Goal: Task Accomplishment & Management: Use online tool/utility

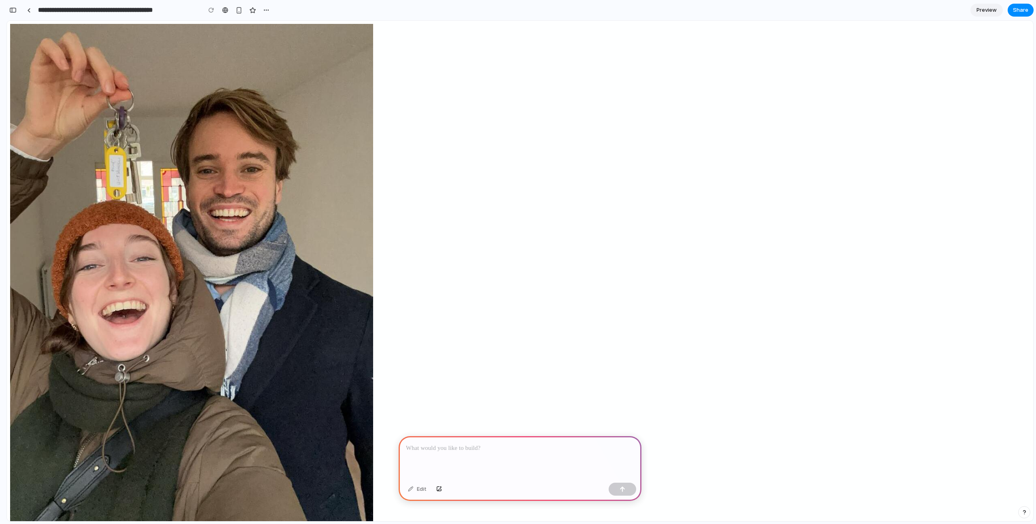
scroll to position [52, 0]
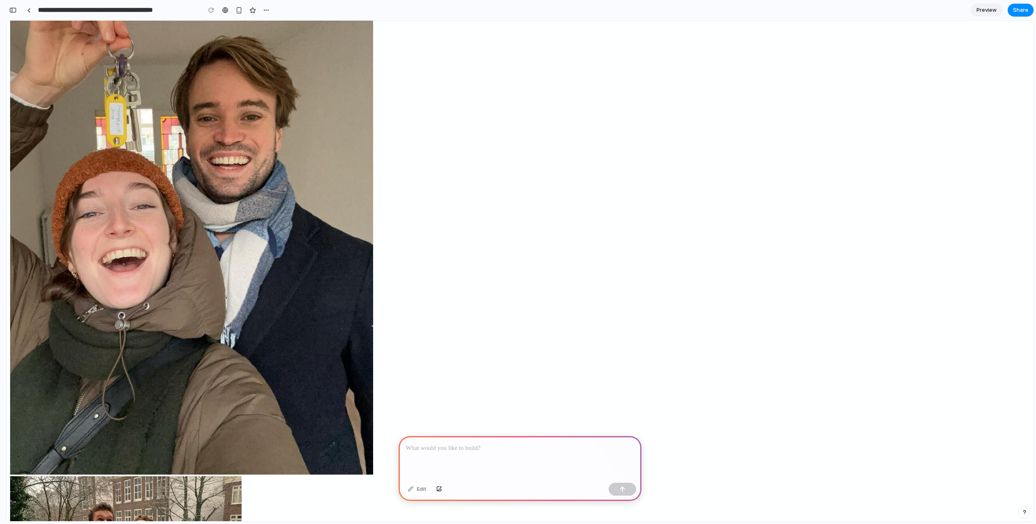
click at [489, 457] on div at bounding box center [520, 457] width 243 height 43
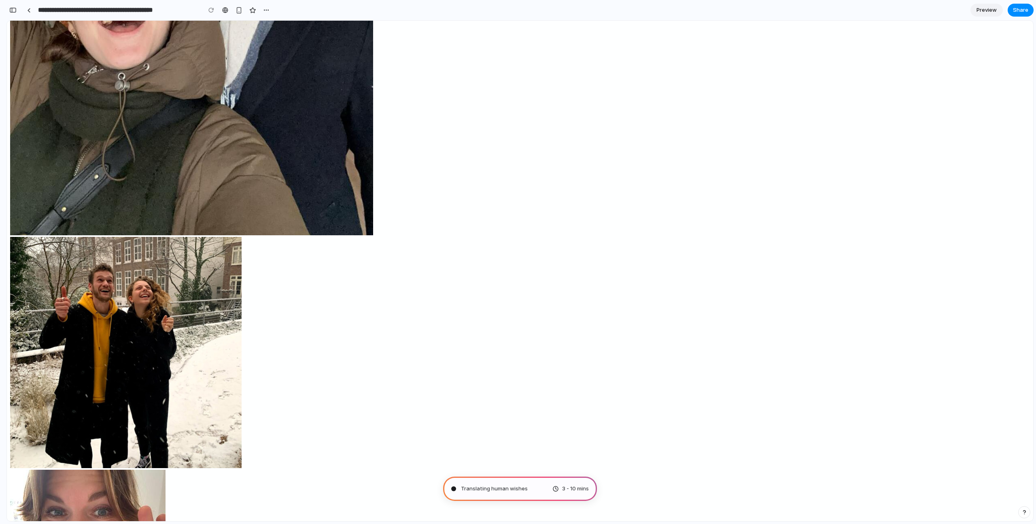
scroll to position [0, 0]
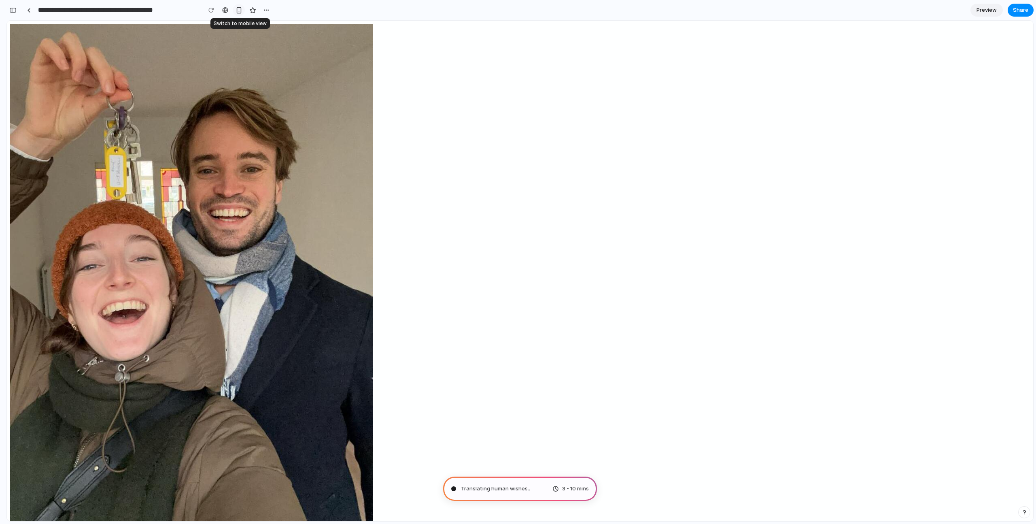
click at [238, 12] on div "button" at bounding box center [239, 10] width 7 height 7
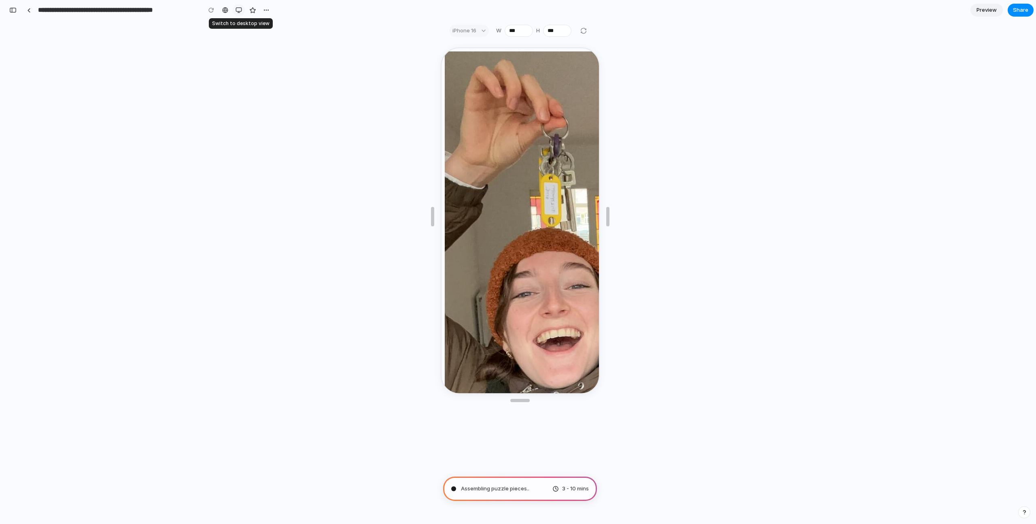
click at [240, 11] on div "button" at bounding box center [239, 10] width 6 height 6
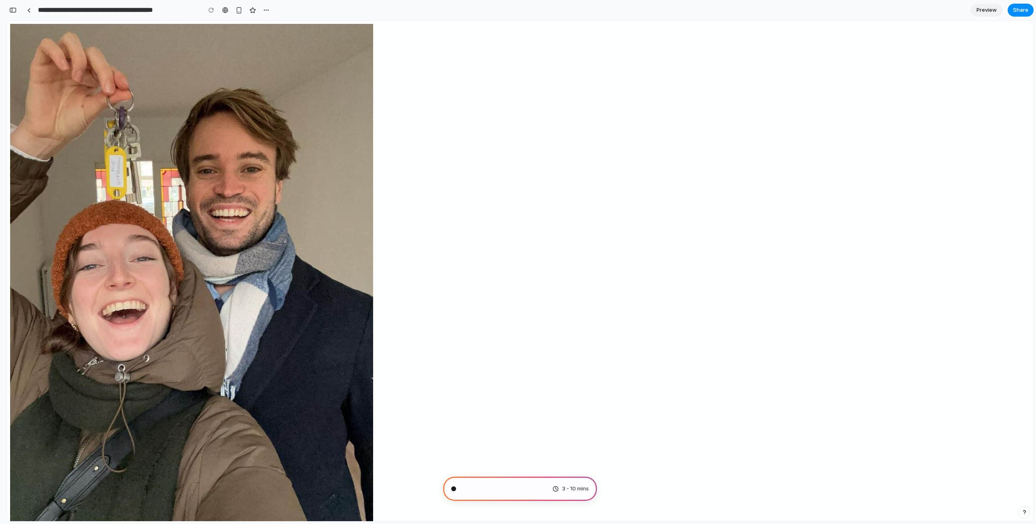
type input "**********"
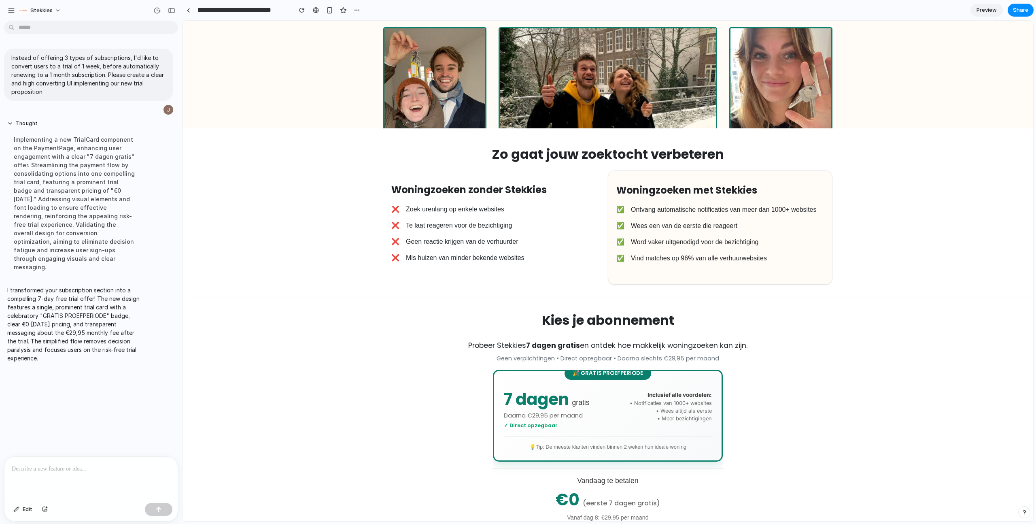
scroll to position [29, 0]
